Goal: Task Accomplishment & Management: Manage account settings

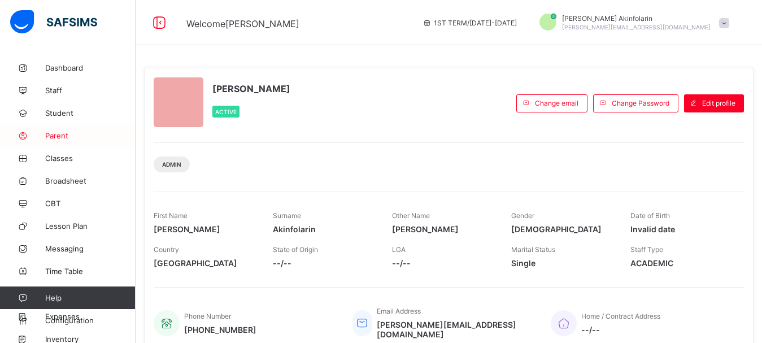
click at [49, 138] on span "Parent" at bounding box center [90, 135] width 90 height 9
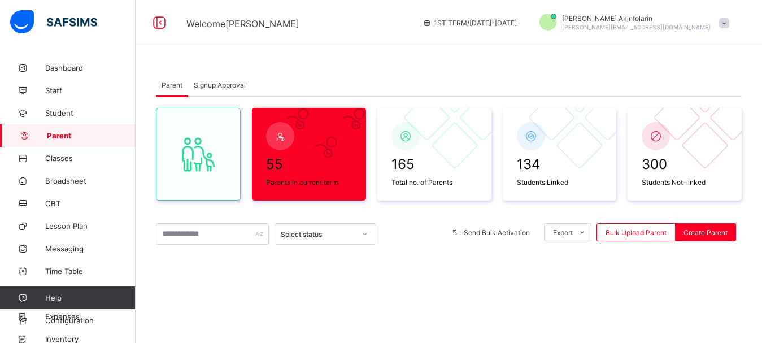
click at [219, 86] on span "Signup Approval" at bounding box center [220, 85] width 52 height 8
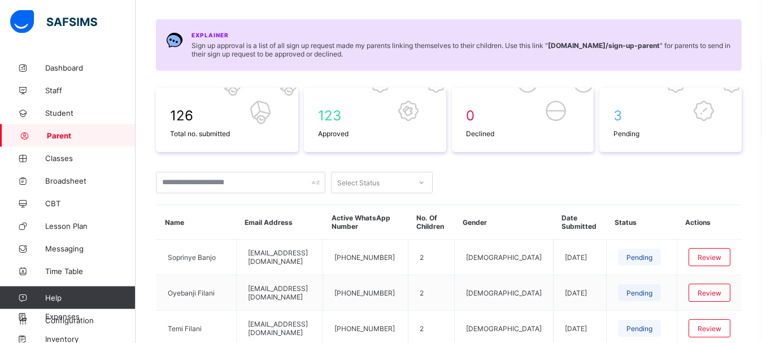
scroll to position [173, 0]
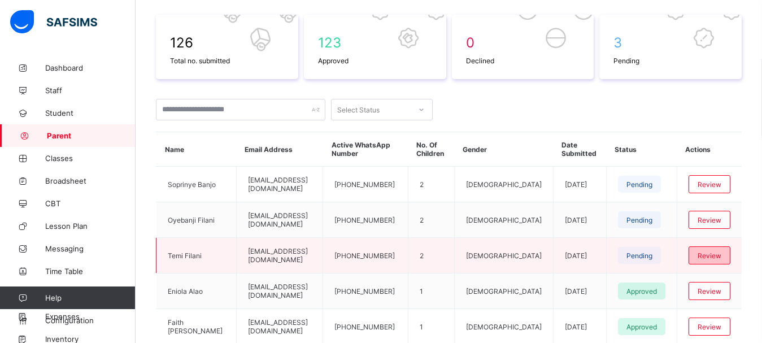
click at [716, 256] on span "Review" at bounding box center [710, 255] width 24 height 8
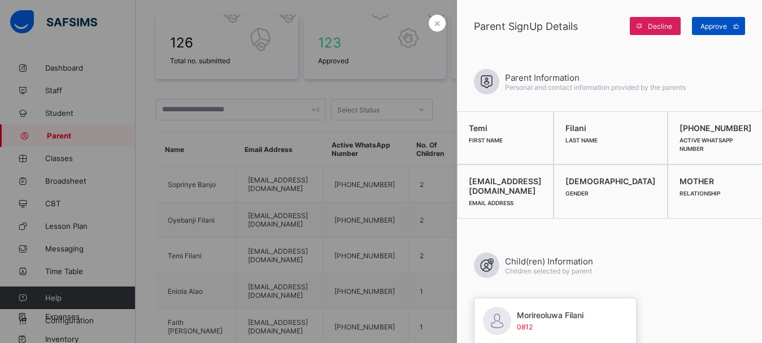
click at [719, 28] on span "Approve" at bounding box center [714, 26] width 27 height 8
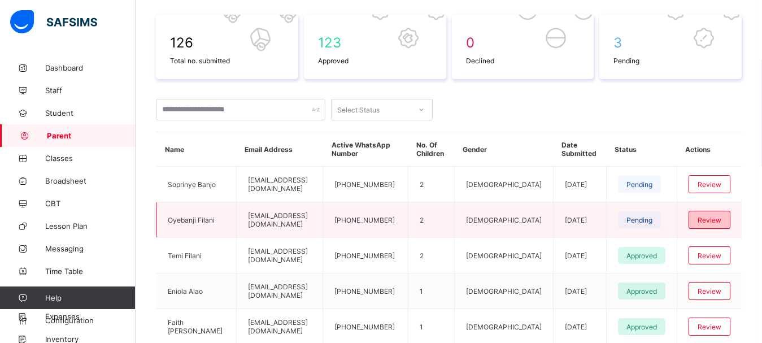
click at [720, 218] on span "Review" at bounding box center [710, 220] width 24 height 8
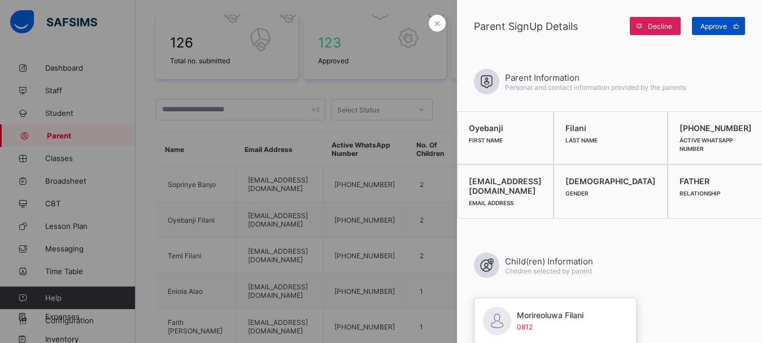
click at [721, 25] on span "Approve" at bounding box center [714, 26] width 27 height 8
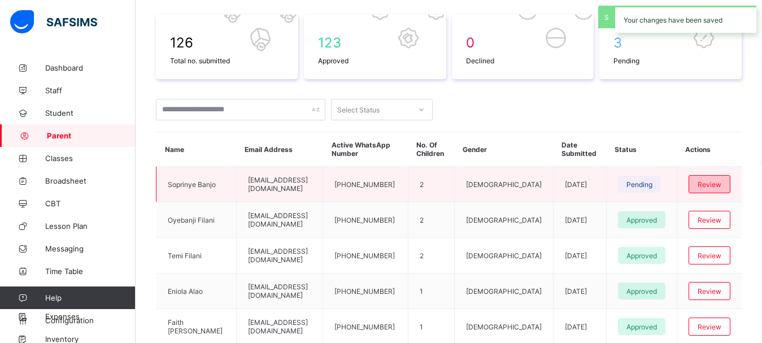
click at [721, 182] on span "Review" at bounding box center [710, 184] width 24 height 8
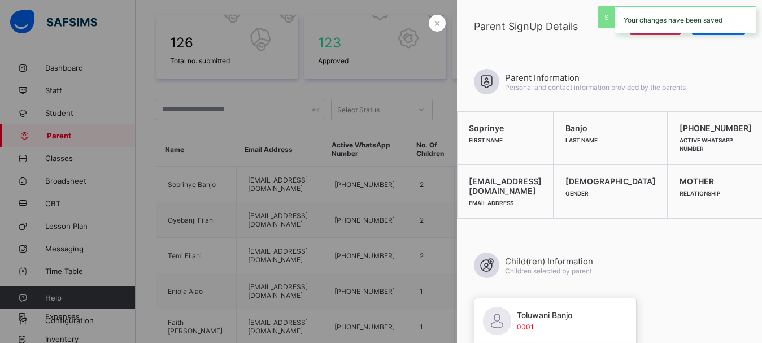
click at [702, 30] on div "Your changes have been saved" at bounding box center [685, 19] width 141 height 27
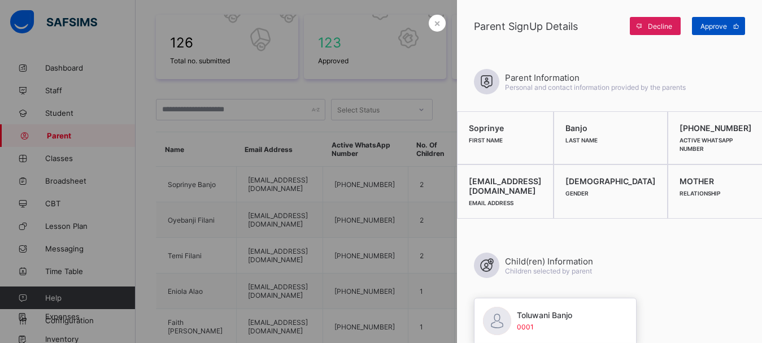
click at [701, 31] on div "Approve" at bounding box center [718, 26] width 53 height 18
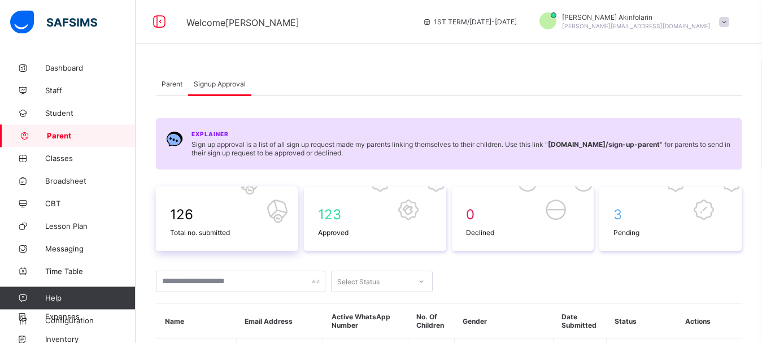
scroll to position [0, 0]
click at [171, 85] on span "Parent" at bounding box center [172, 85] width 21 height 8
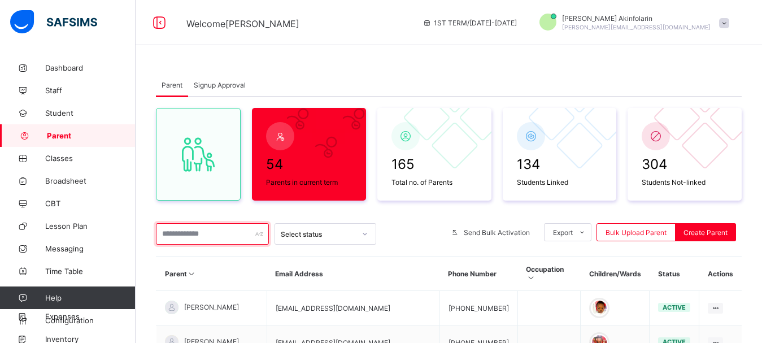
click at [226, 237] on input "text" at bounding box center [212, 233] width 113 height 21
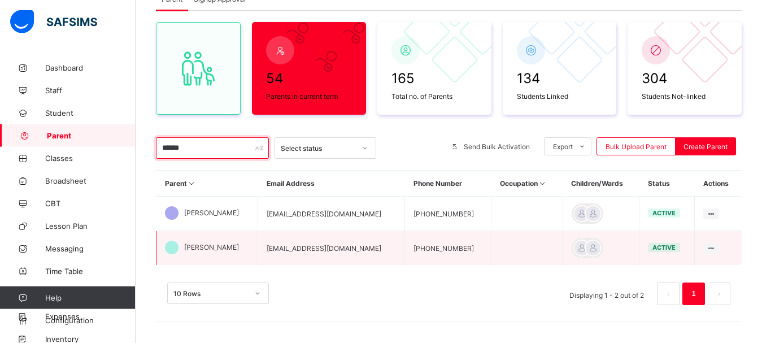
scroll to position [88, 0]
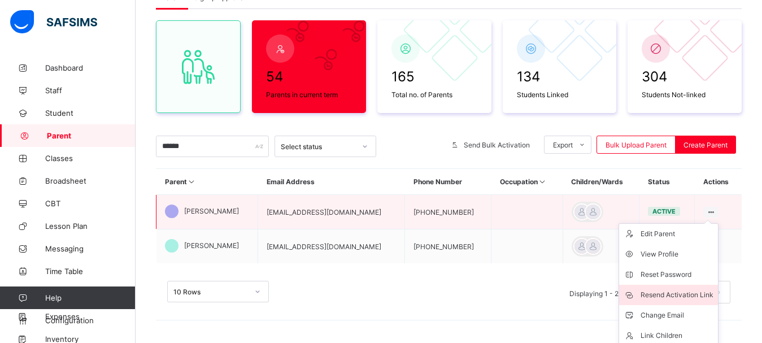
click at [686, 292] on div "Resend Activation Link" at bounding box center [677, 294] width 73 height 11
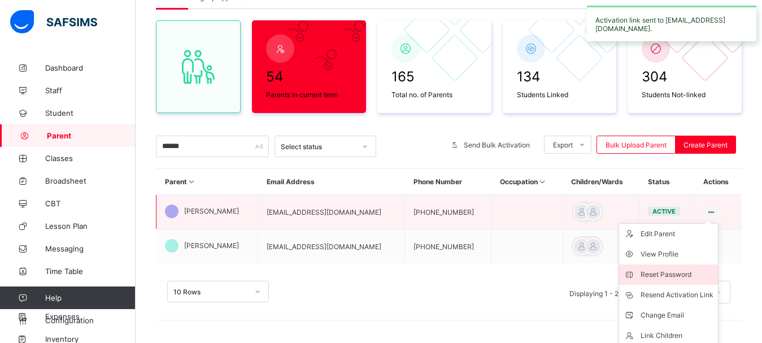
click at [686, 272] on div "Reset Password" at bounding box center [677, 274] width 73 height 11
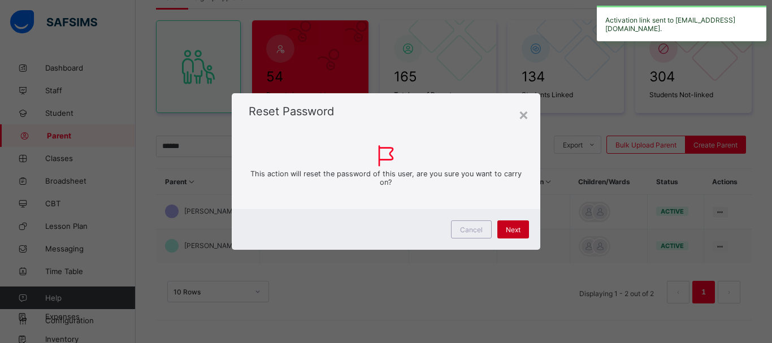
click at [513, 226] on span "Next" at bounding box center [513, 229] width 15 height 8
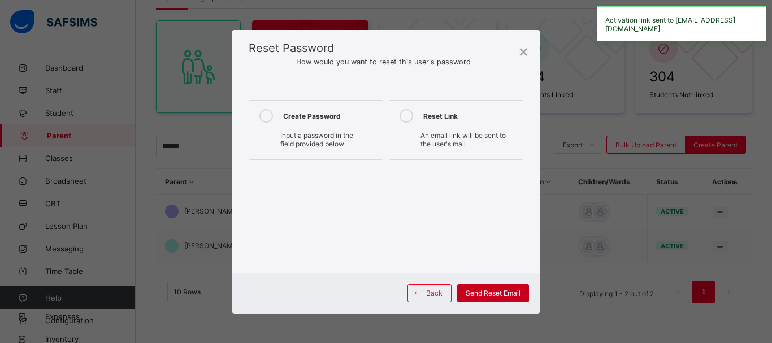
click at [492, 291] on span "Send Reset Email" at bounding box center [493, 293] width 55 height 8
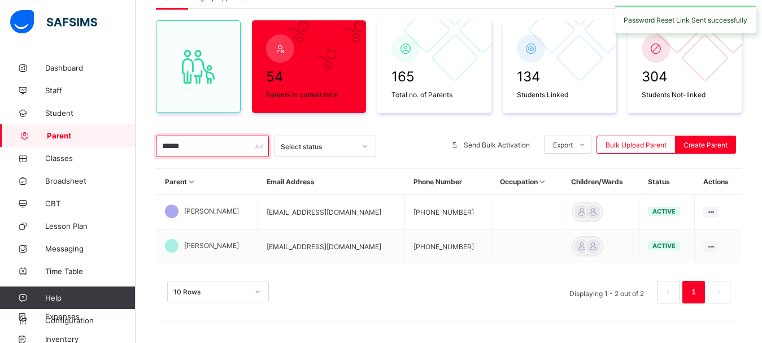
click at [231, 150] on input "******" at bounding box center [212, 146] width 113 height 21
type input "*"
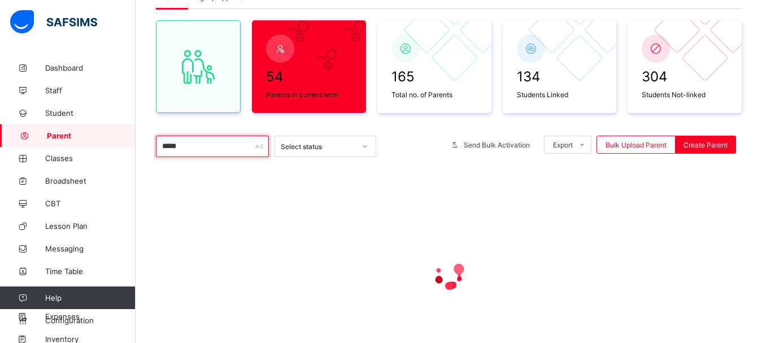
scroll to position [53, 0]
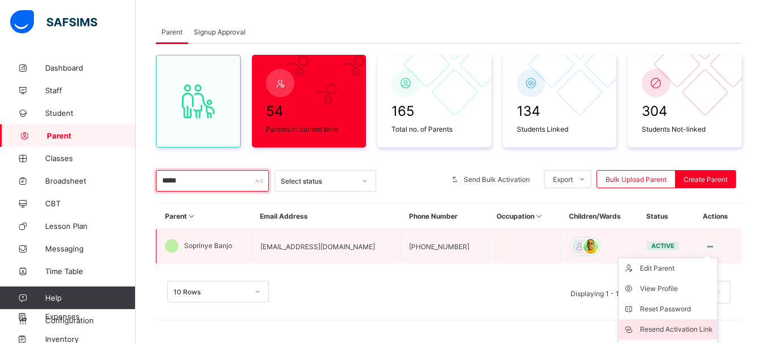
type input "*****"
click at [684, 329] on div "Resend Activation Link" at bounding box center [676, 329] width 73 height 11
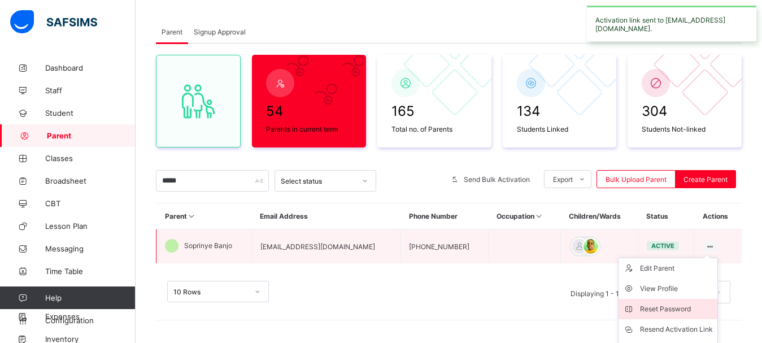
click at [685, 310] on div "Reset Password" at bounding box center [676, 308] width 73 height 11
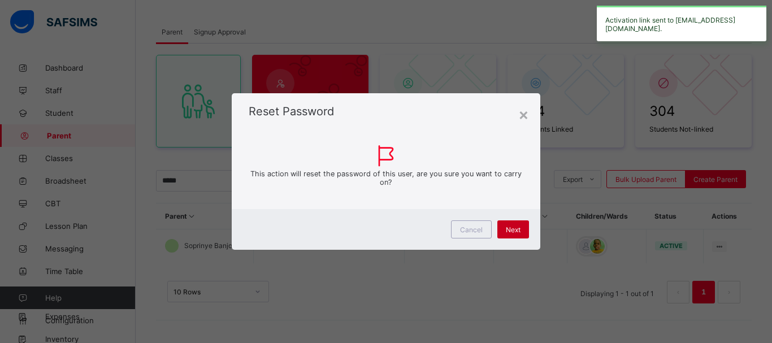
click at [524, 234] on div "Next" at bounding box center [513, 229] width 32 height 18
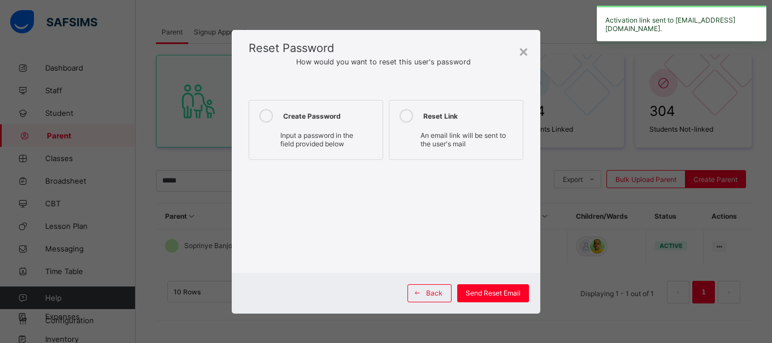
click at [460, 132] on span "An email link will be sent to the user's mail" at bounding box center [462, 139] width 85 height 17
click at [498, 291] on span "Send Reset Email" at bounding box center [493, 293] width 55 height 8
